Goal: Task Accomplishment & Management: Use online tool/utility

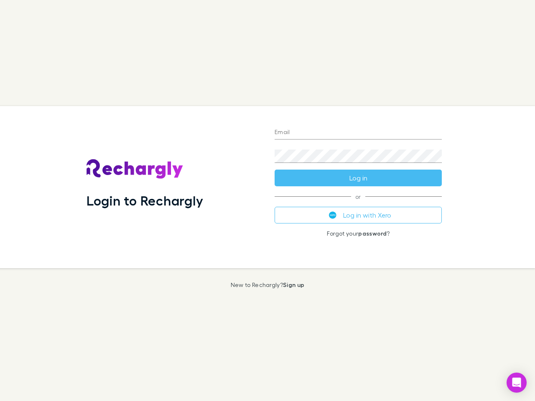
click at [267, 201] on div "Login to Rechargly" at bounding box center [174, 187] width 188 height 162
click at [358, 133] on input "Email" at bounding box center [357, 132] width 167 height 13
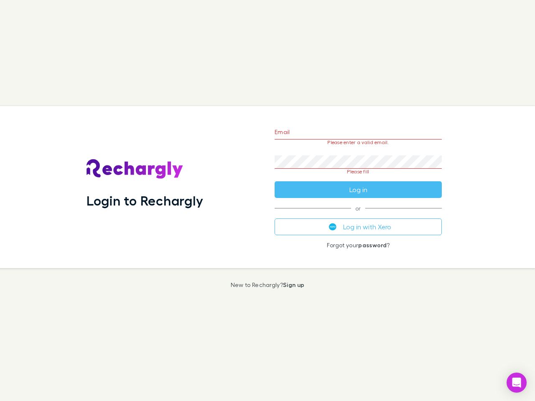
click at [358, 178] on form "Email Please enter a valid email. Password Please fill Log in" at bounding box center [357, 158] width 167 height 79
click at [358, 215] on div "Email Please enter a valid email. Password Please fill Log in or Log in with Xe…" at bounding box center [358, 187] width 180 height 162
click at [516, 383] on icon "Open Intercom Messenger" at bounding box center [516, 383] width 9 height 10
